Goal: Find specific page/section: Find specific page/section

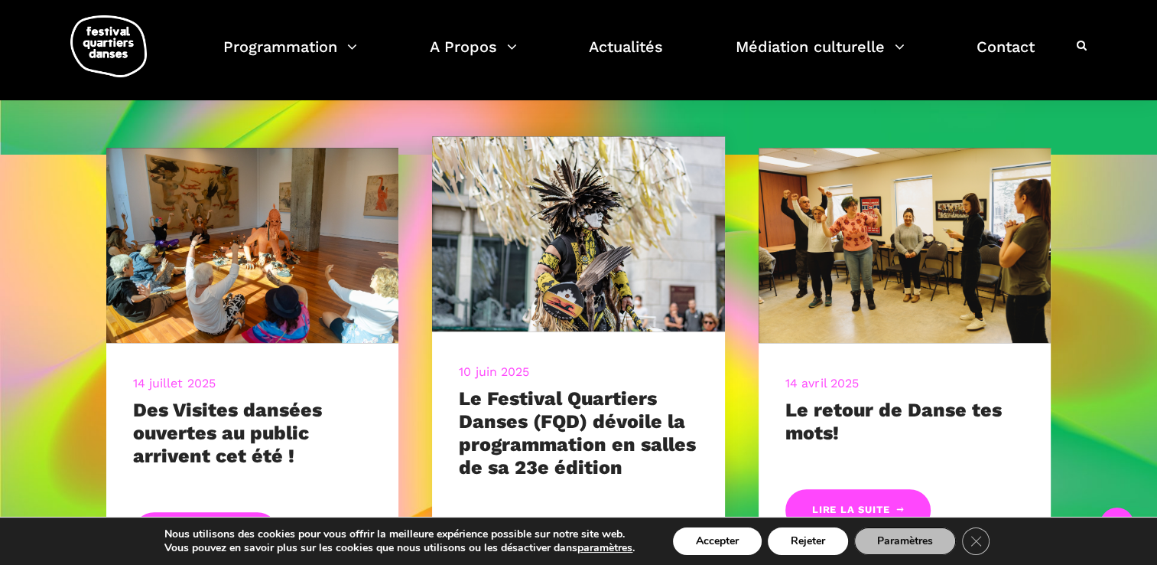
scroll to position [765, 0]
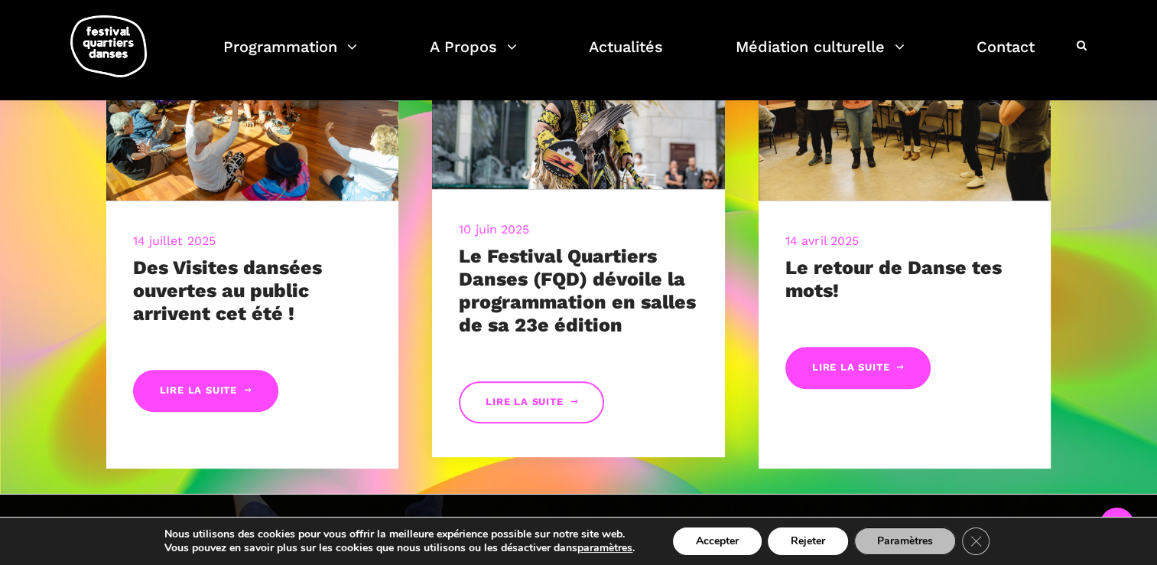
click at [504, 396] on link "Lire la suite" at bounding box center [531, 402] width 145 height 42
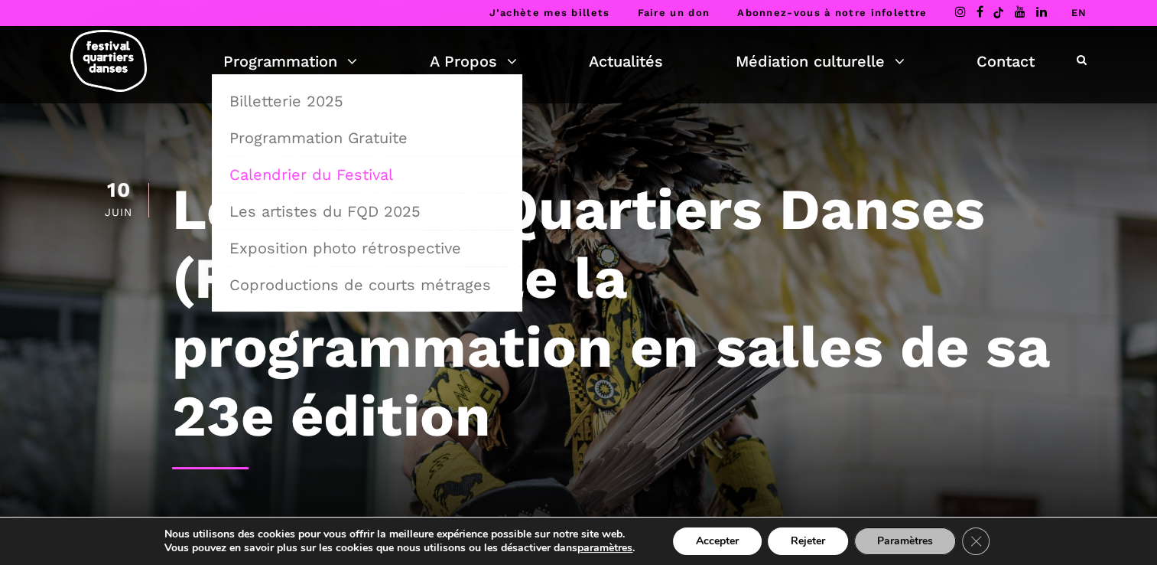
click at [327, 168] on link "Calendrier du Festival" at bounding box center [367, 174] width 294 height 35
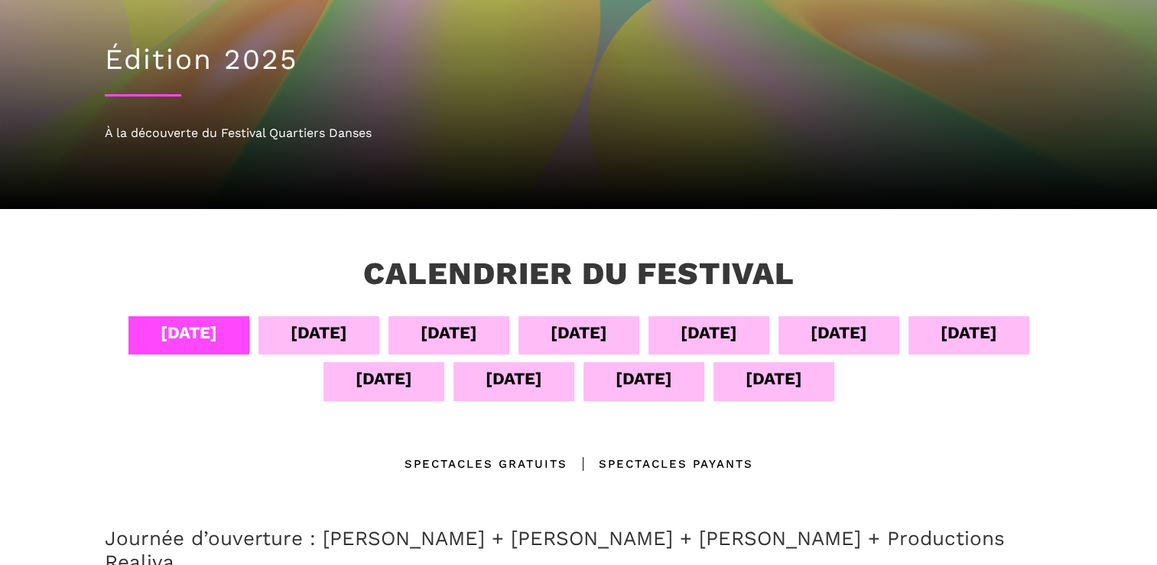
scroll to position [153, 0]
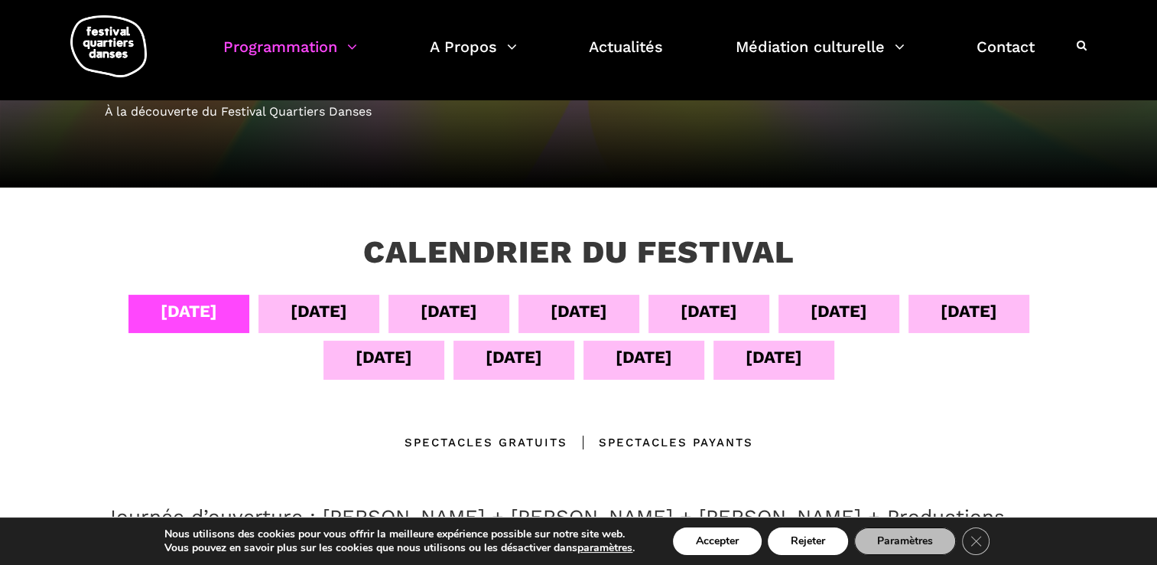
click at [451, 307] on div "[DATE]" at bounding box center [449, 311] width 57 height 27
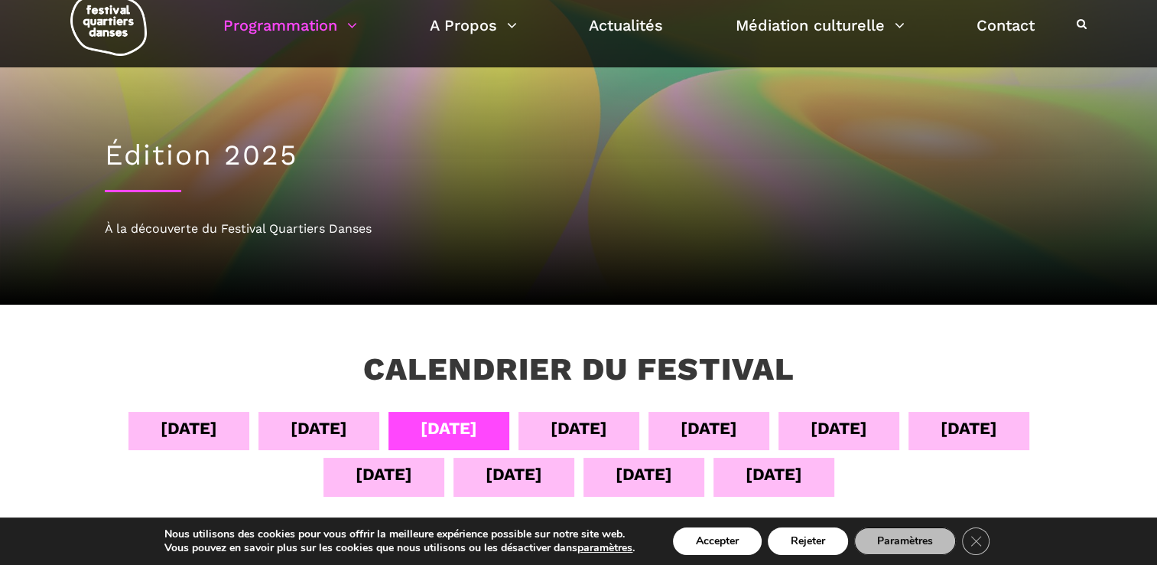
scroll to position [0, 0]
